Goal: Task Accomplishment & Management: Manage account settings

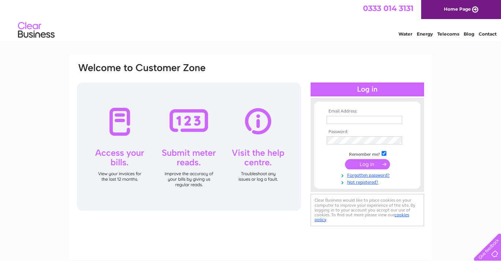
type input "[EMAIL_ADDRESS][DOMAIN_NAME]"
click at [369, 165] on input "submit" at bounding box center [367, 164] width 45 height 10
click at [384, 161] on input "submit" at bounding box center [367, 164] width 45 height 10
click at [369, 166] on input "submit" at bounding box center [367, 164] width 45 height 10
click at [392, 120] on input "lola@theritualworks.com" at bounding box center [364, 120] width 75 height 8
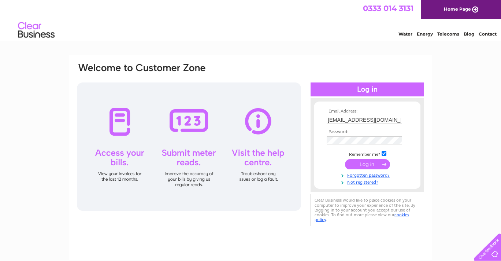
click at [366, 163] on input "submit" at bounding box center [367, 164] width 45 height 10
click at [383, 165] on input "submit" at bounding box center [367, 164] width 45 height 10
